Goal: Information Seeking & Learning: Learn about a topic

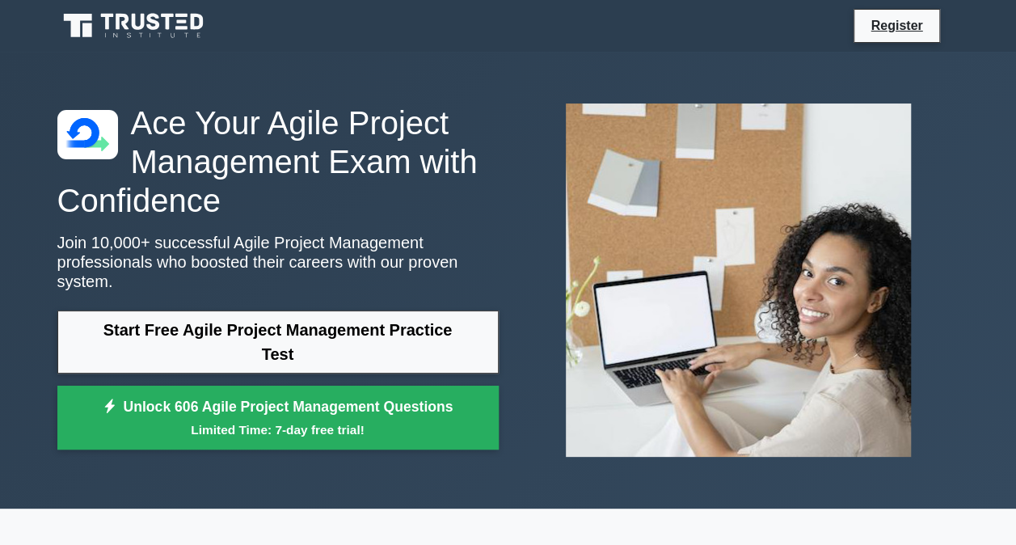
click at [328, 320] on link "Start Free Agile Project Management Practice Test" at bounding box center [277, 341] width 441 height 63
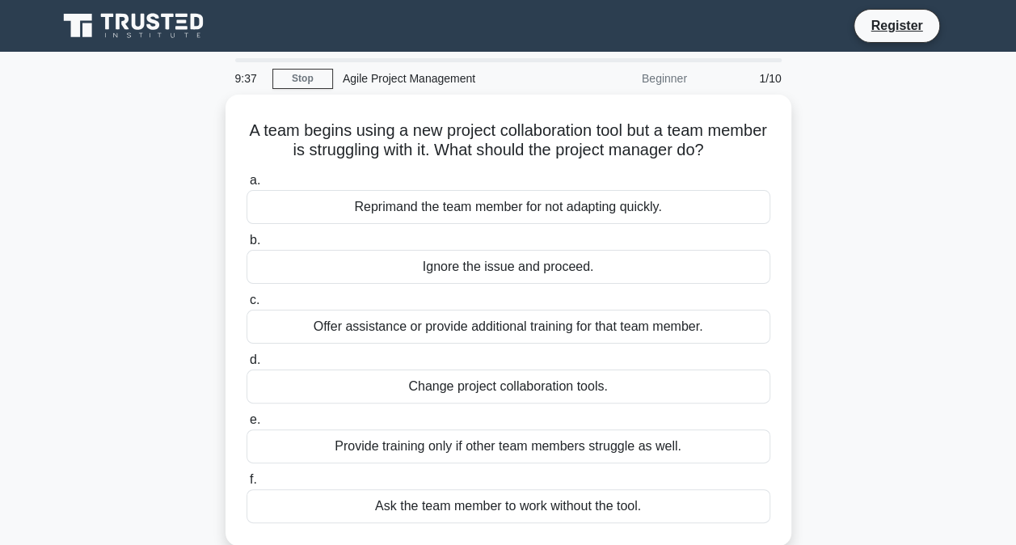
scroll to position [81, 0]
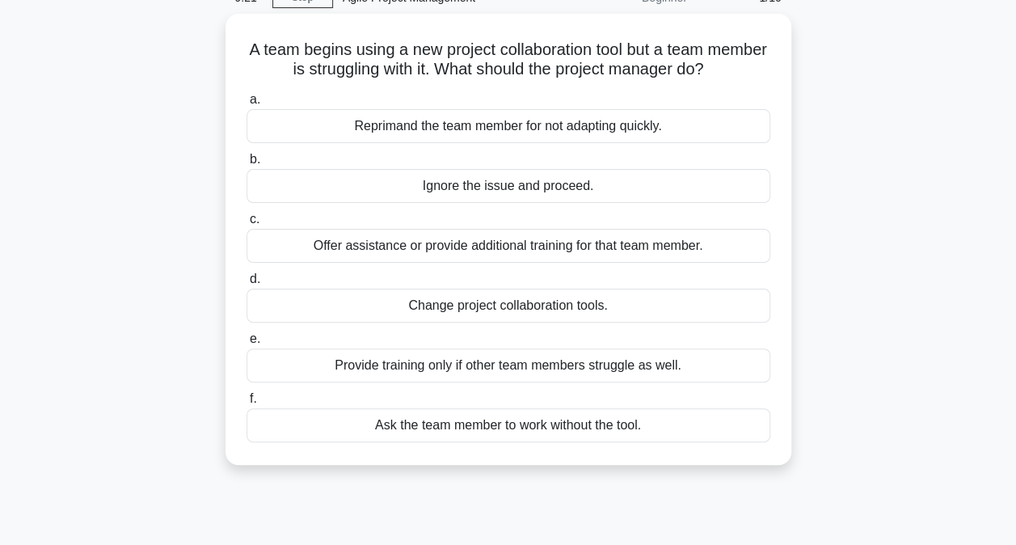
click at [597, 247] on div "Offer assistance or provide additional training for that team member." at bounding box center [509, 246] width 524 height 34
click at [247, 225] on input "c. Offer assistance or provide additional training for that team member." at bounding box center [247, 219] width 0 height 11
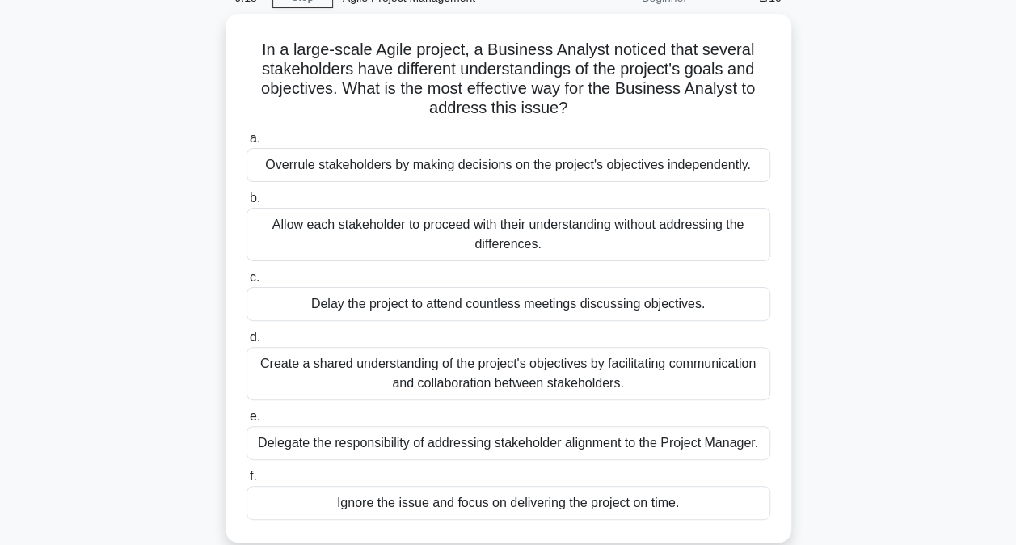
scroll to position [162, 0]
